Goal: Information Seeking & Learning: Find specific fact

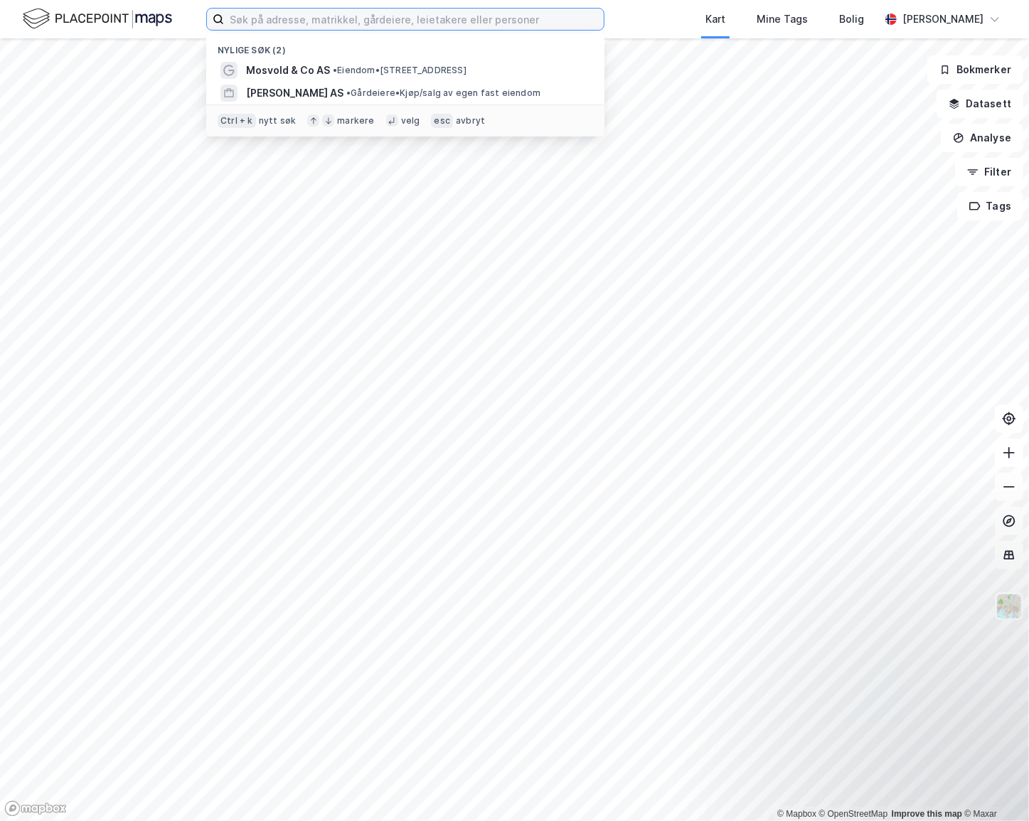
click at [317, 11] on input at bounding box center [414, 19] width 380 height 21
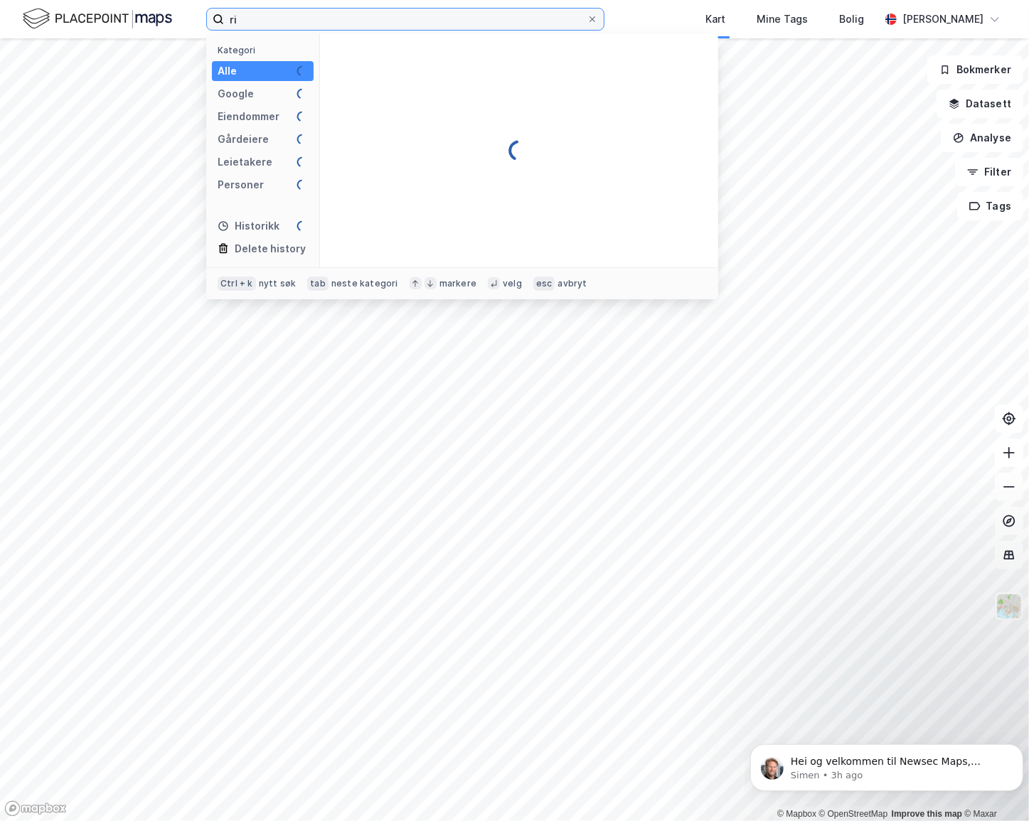
type input "r"
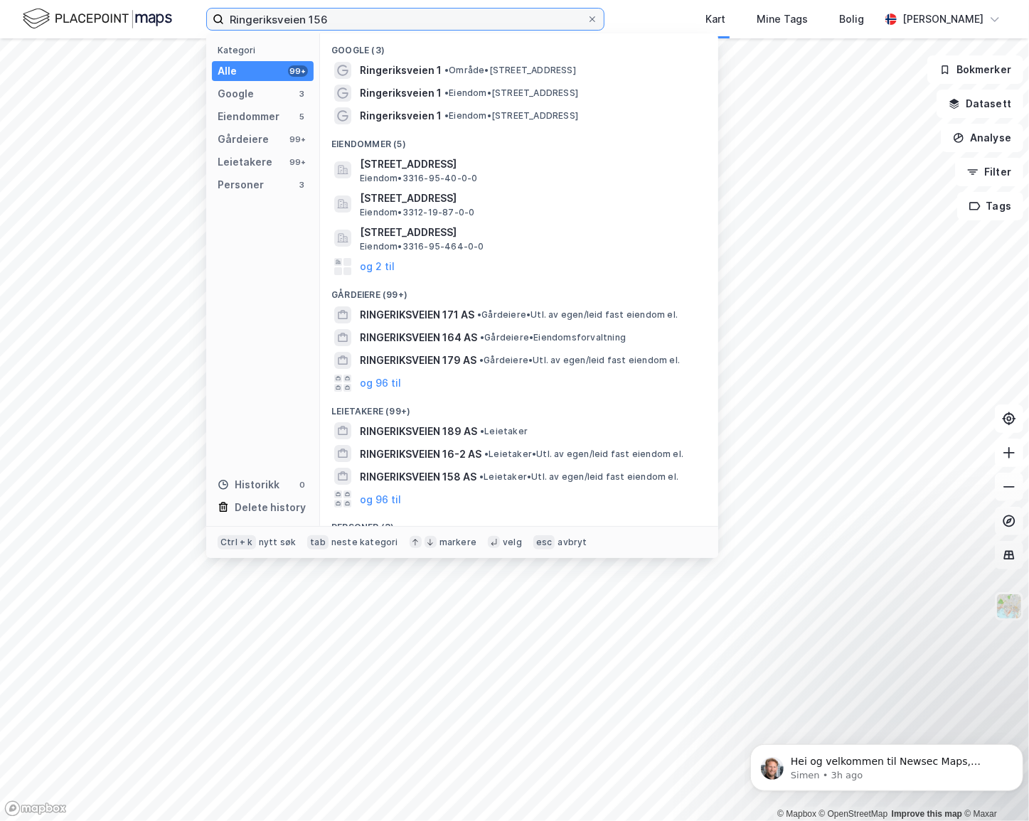
type input "Ringeriksveien 156"
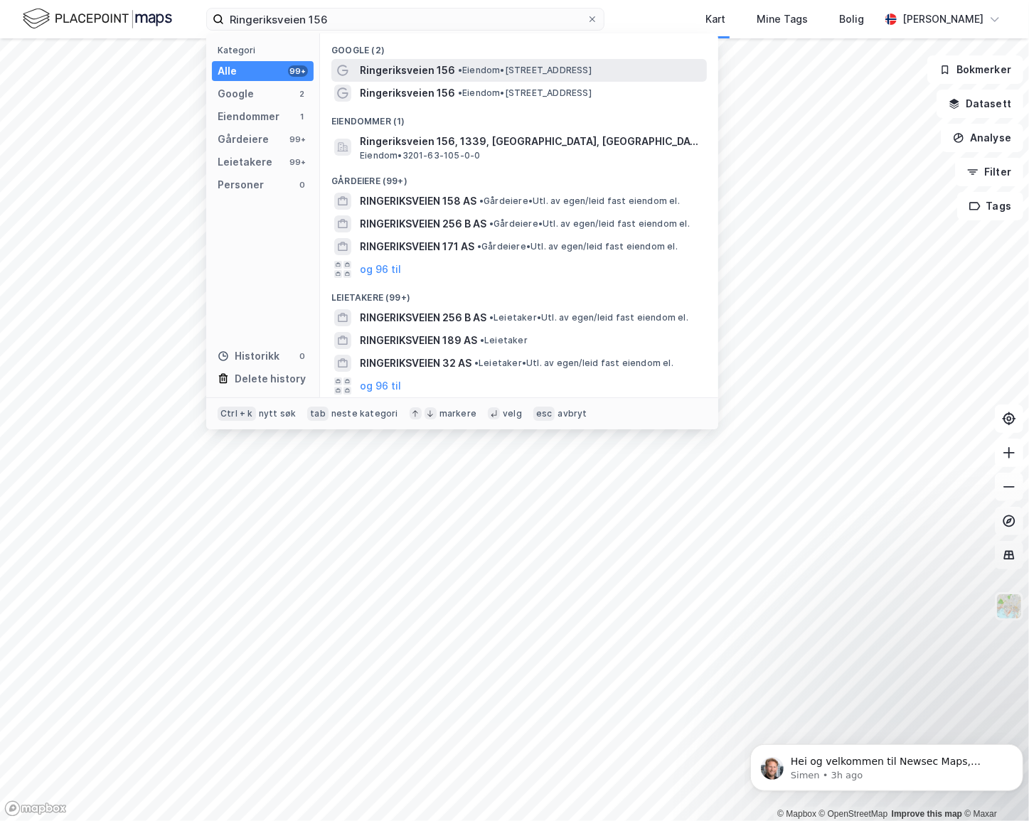
click at [432, 75] on span "Ringeriksveien 156" at bounding box center [407, 70] width 95 height 17
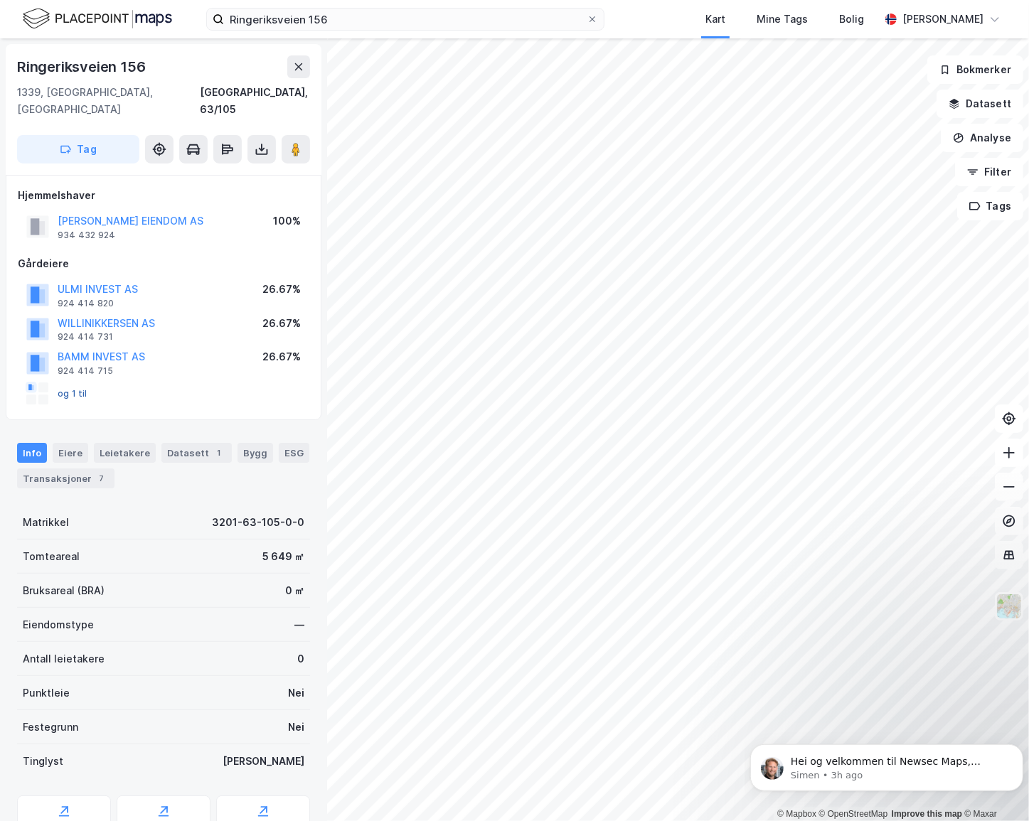
click at [0, 0] on button "og 1 til" at bounding box center [0, 0] width 0 height 0
